Goal: Communication & Community: Answer question/provide support

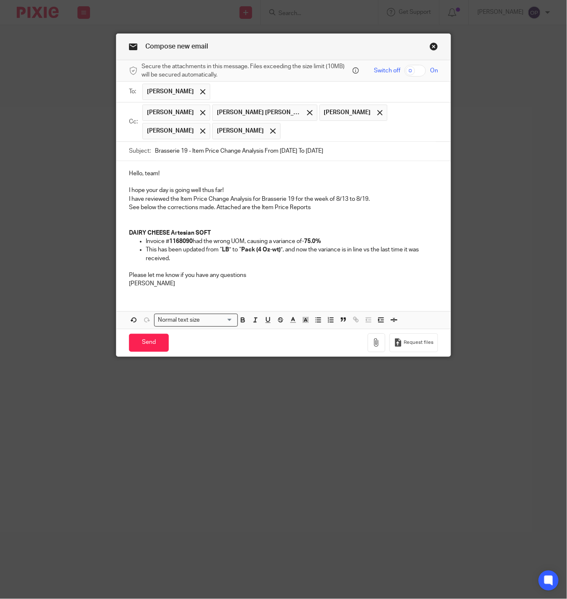
click at [201, 223] on p "See below the corrections made. Attached are the Item Price Reports DAIRY CHEES…" at bounding box center [283, 220] width 309 height 34
drag, startPoint x: 206, startPoint y: 235, endPoint x: 124, endPoint y: 235, distance: 82.0
click at [129, 235] on strong "DAIRY CHEESE Artesian SOFT" at bounding box center [170, 233] width 82 height 6
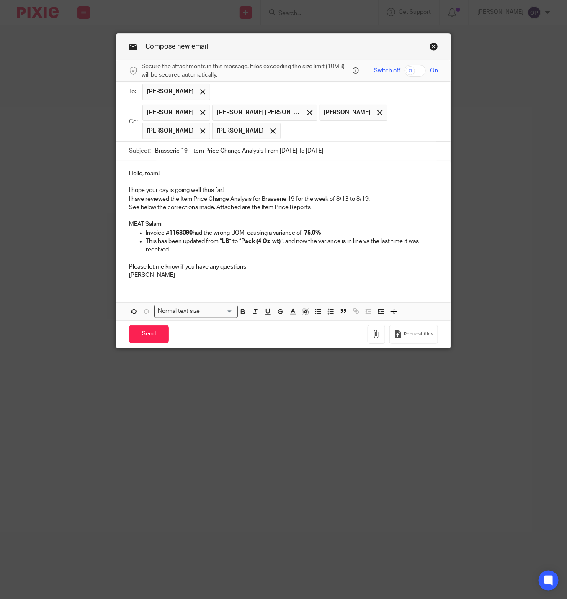
click at [189, 234] on p "Invoice # 1168090 had the wrong UOM, causing a variance of -75.0%" at bounding box center [292, 233] width 292 height 8
drag, startPoint x: 318, startPoint y: 234, endPoint x: 299, endPoint y: 235, distance: 18.9
click at [300, 235] on strong "-75.0%" at bounding box center [309, 233] width 19 height 6
drag, startPoint x: 218, startPoint y: 244, endPoint x: 278, endPoint y: 257, distance: 61.0
click at [222, 244] on strong "LB" at bounding box center [225, 242] width 7 height 6
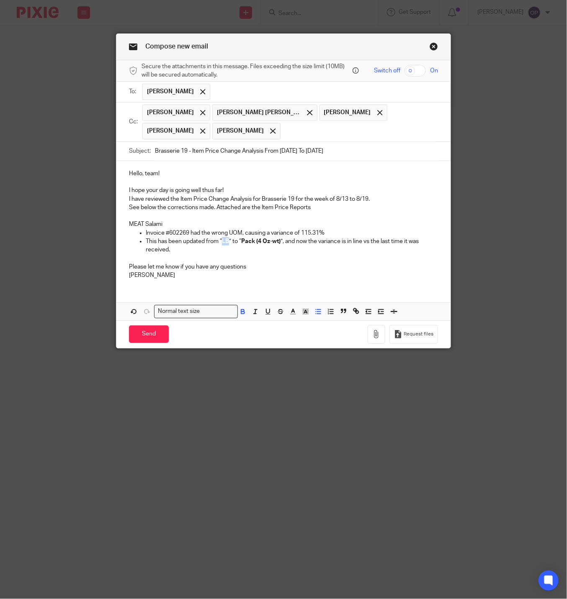
paste div
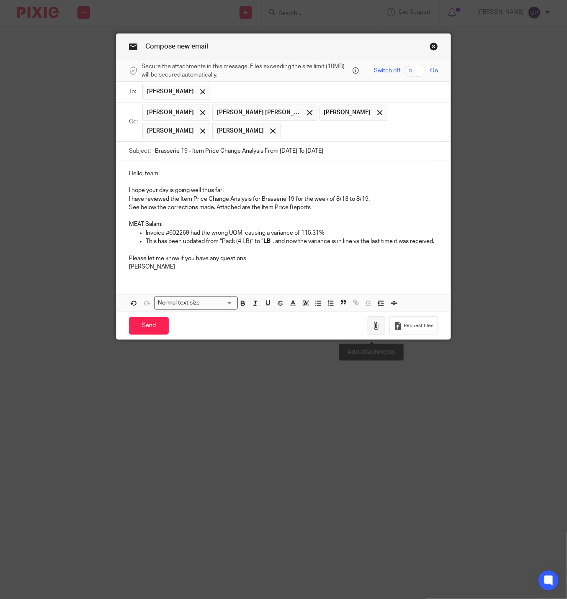
click at [375, 327] on icon "button" at bounding box center [376, 326] width 8 height 8
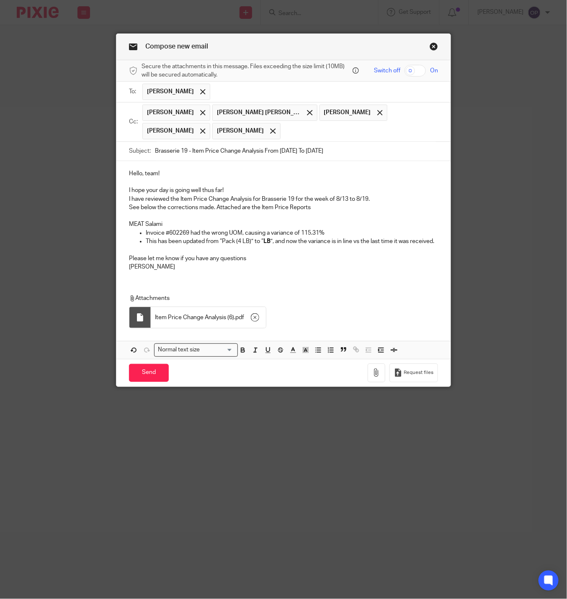
click at [281, 220] on p "See below the corrections made. Attached are the Item Price Reports MEAT Salami" at bounding box center [283, 216] width 309 height 26
click at [242, 244] on p "This has been updated from “Pack (4 LB)” to “ LB ”, and now the variance is in …" at bounding box center [292, 241] width 292 height 8
click at [154, 379] on input "Send" at bounding box center [149, 373] width 40 height 18
